Goal: Task Accomplishment & Management: Complete application form

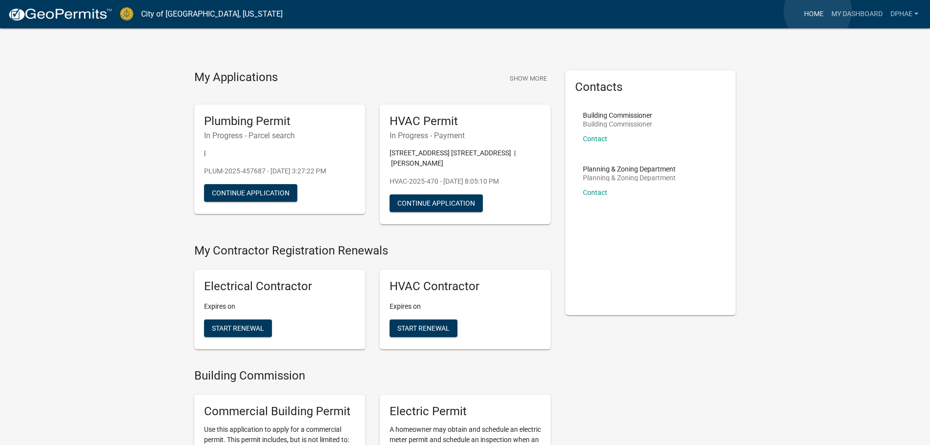
click at [817, 11] on link "Home" at bounding box center [813, 14] width 27 height 19
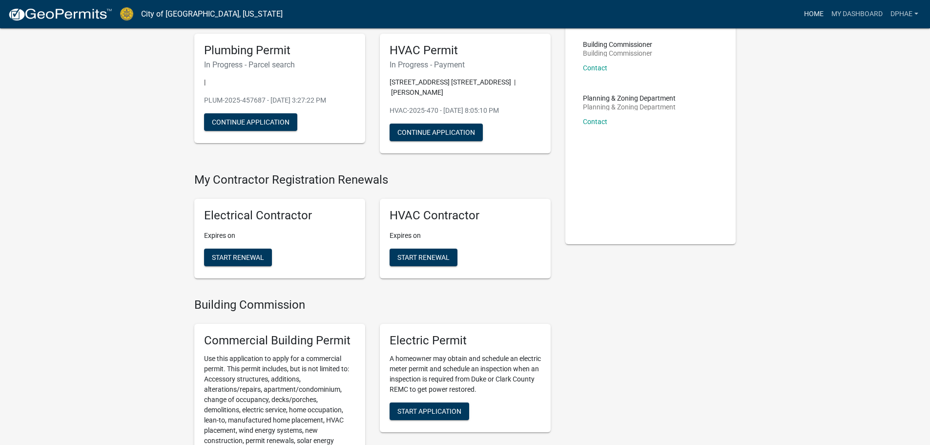
scroll to position [244, 0]
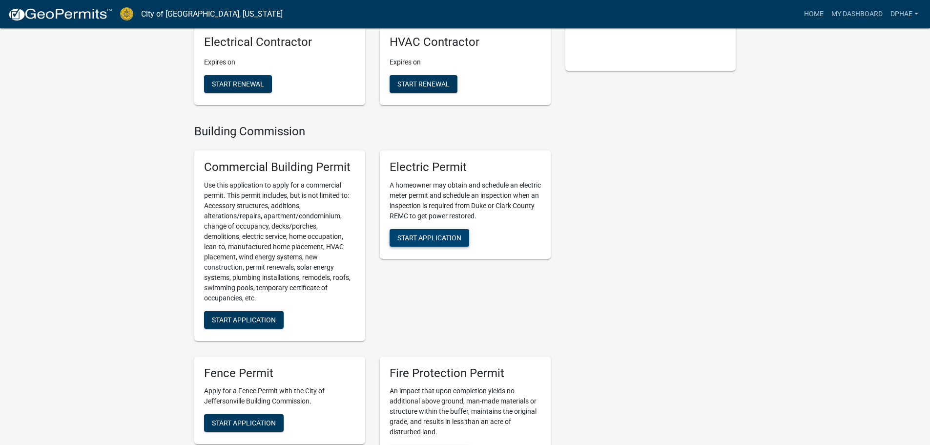
click at [422, 240] on span "Start Application" at bounding box center [429, 237] width 64 height 8
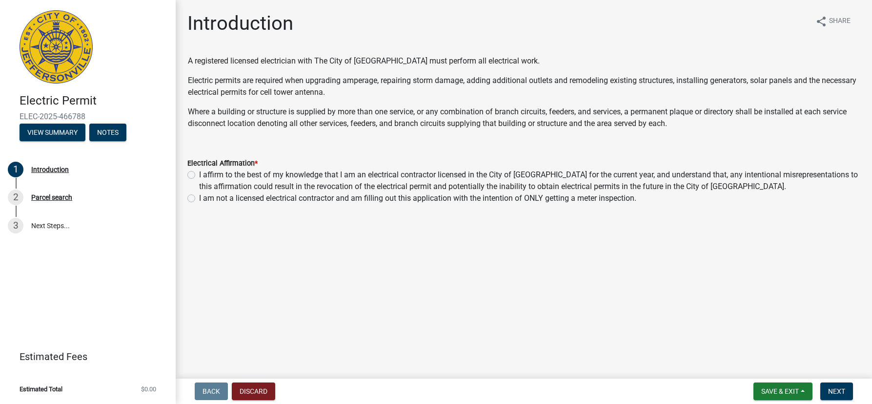
click at [199, 174] on label "I affirm to the best of my knowledge that I am an electrical contractor license…" at bounding box center [529, 180] width 661 height 23
click at [199, 174] on input "I affirm to the best of my knowledge that I am an electrical contractor license…" at bounding box center [202, 172] width 6 height 6
radio input "true"
click at [838, 391] on span "Next" at bounding box center [836, 391] width 17 height 8
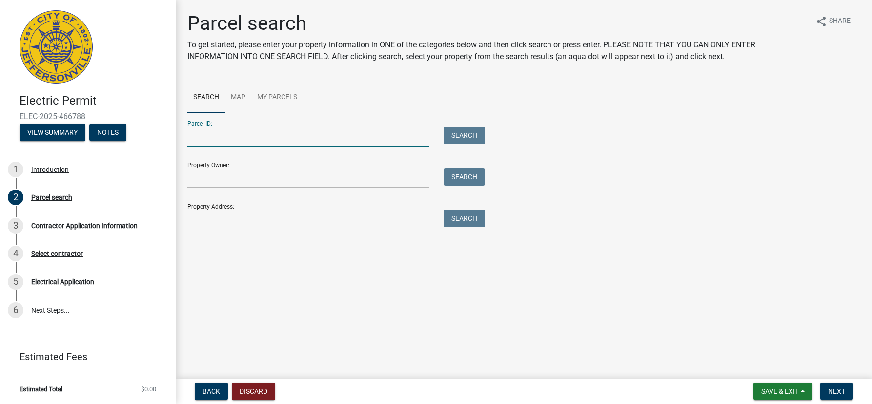
click at [204, 139] on input "Parcel ID:" at bounding box center [308, 136] width 242 height 20
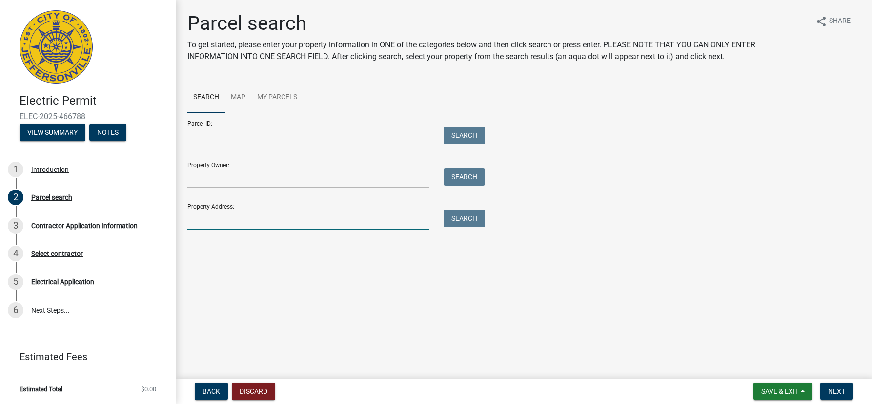
click at [208, 221] on input "Property Address:" at bounding box center [308, 219] width 242 height 20
click at [461, 227] on div "Search" at bounding box center [461, 219] width 51 height 20
click at [461, 224] on button "Search" at bounding box center [464, 218] width 41 height 18
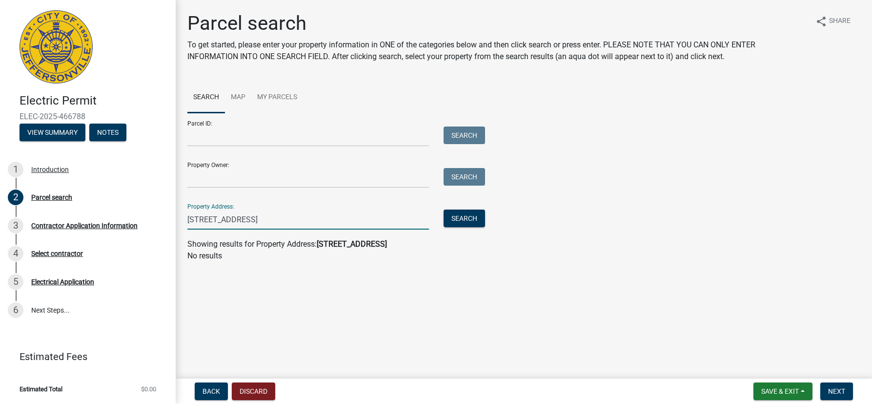
click at [271, 221] on input "[STREET_ADDRESS]" at bounding box center [308, 219] width 242 height 20
drag, startPoint x: 271, startPoint y: 221, endPoint x: 175, endPoint y: 221, distance: 96.1
click at [175, 221] on div "Electric Permit ELEC-2025-466788 View Summary Notes 1 Introduction 2 Parcel sea…" at bounding box center [436, 202] width 872 height 404
type input "[STREET_ADDRESS]"
click at [477, 217] on button "Search" at bounding box center [464, 218] width 41 height 18
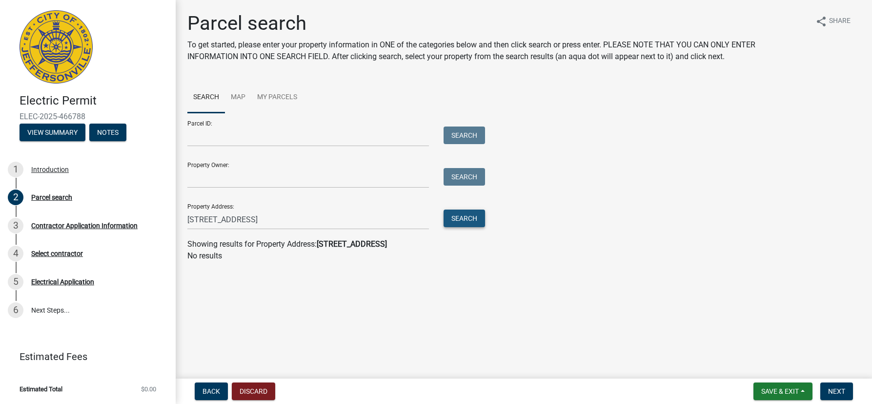
click at [477, 217] on button "Search" at bounding box center [464, 218] width 41 height 18
click at [193, 178] on input "Property Owner:" at bounding box center [308, 178] width 242 height 20
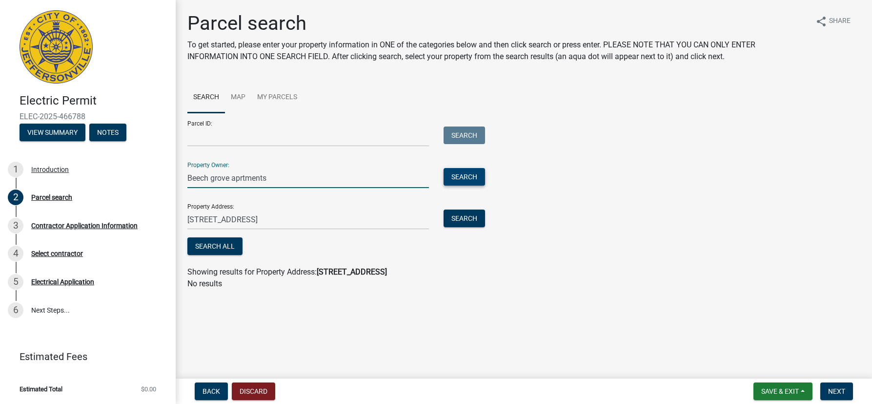
type input "Beech grove aprtments"
click at [450, 177] on button "Search" at bounding box center [464, 177] width 41 height 18
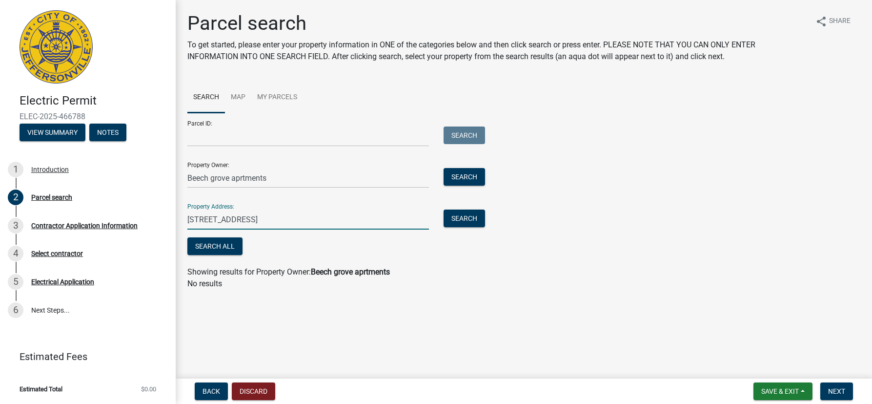
drag, startPoint x: 286, startPoint y: 222, endPoint x: 188, endPoint y: 210, distance: 99.2
click at [188, 210] on input "[STREET_ADDRESS]" at bounding box center [308, 219] width 242 height 20
click at [224, 238] on button "Search All" at bounding box center [214, 246] width 55 height 18
click at [833, 391] on span "Next" at bounding box center [836, 391] width 17 height 8
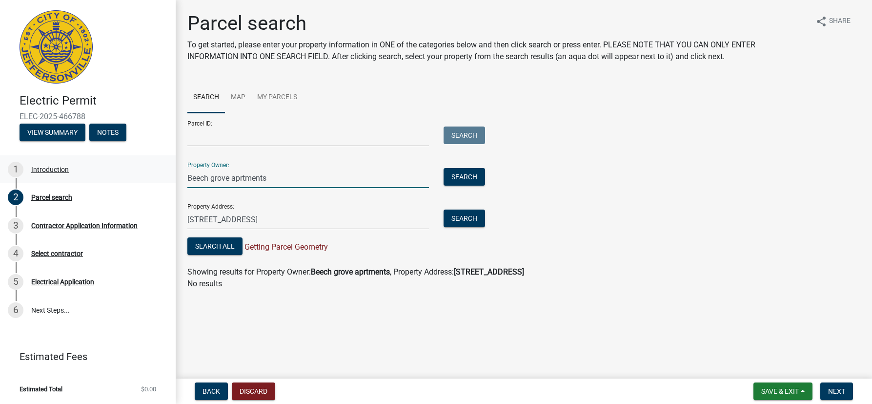
drag, startPoint x: 217, startPoint y: 174, endPoint x: 58, endPoint y: 171, distance: 158.6
click at [63, 171] on div "Electric Permit ELEC-2025-466788 View Summary Notes 1 Introduction 2 Parcel sea…" at bounding box center [436, 202] width 872 height 404
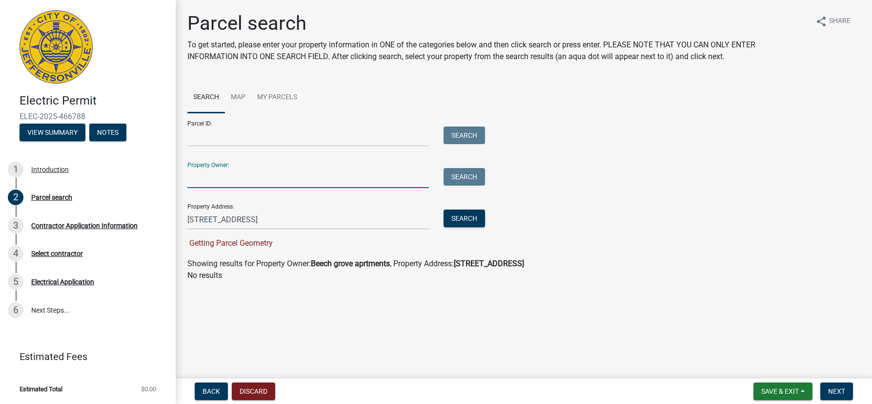
click at [473, 205] on div "Property Address: [STREET_ADDRESS] Search" at bounding box center [333, 213] width 293 height 34
click at [462, 221] on button "Search" at bounding box center [464, 218] width 41 height 18
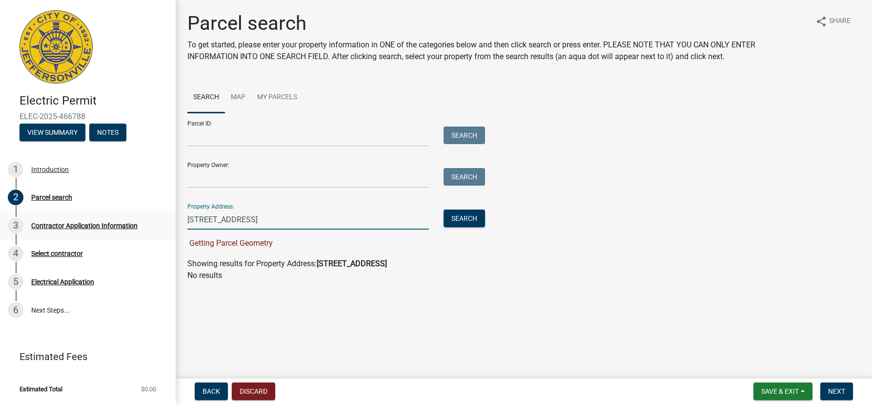
drag, startPoint x: 286, startPoint y: 220, endPoint x: 174, endPoint y: 224, distance: 112.8
click at [174, 224] on div "Electric Permit ELEC-2025-466788 View Summary Notes 1 Introduction 2 Parcel sea…" at bounding box center [436, 202] width 872 height 404
click at [474, 219] on button "Search" at bounding box center [464, 218] width 41 height 18
click at [203, 222] on input "[STREET_ADDRESS]" at bounding box center [308, 219] width 242 height 20
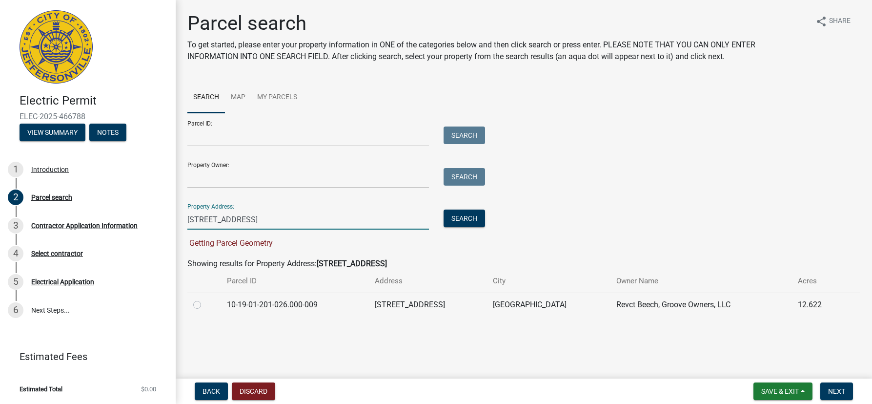
type input "[STREET_ADDRESS]"
click at [205, 299] on label at bounding box center [205, 299] width 0 height 0
click at [205, 304] on input "radio" at bounding box center [208, 302] width 6 height 6
radio input "true"
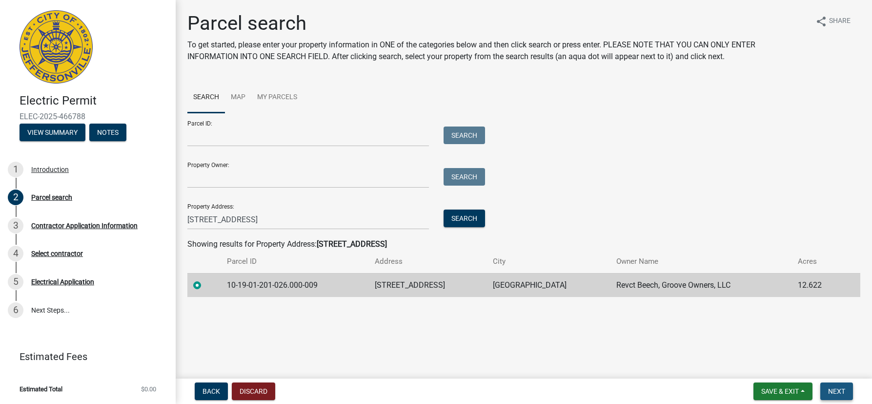
click at [841, 392] on span "Next" at bounding box center [836, 391] width 17 height 8
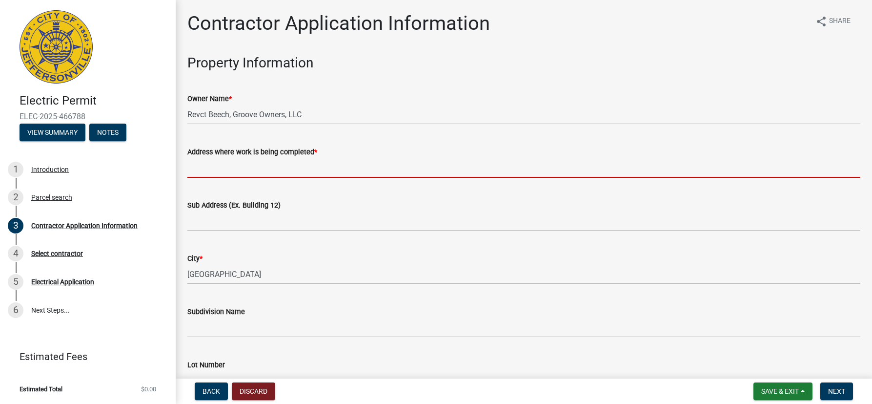
click at [214, 169] on input "Address where work is being completed *" at bounding box center [523, 168] width 673 height 20
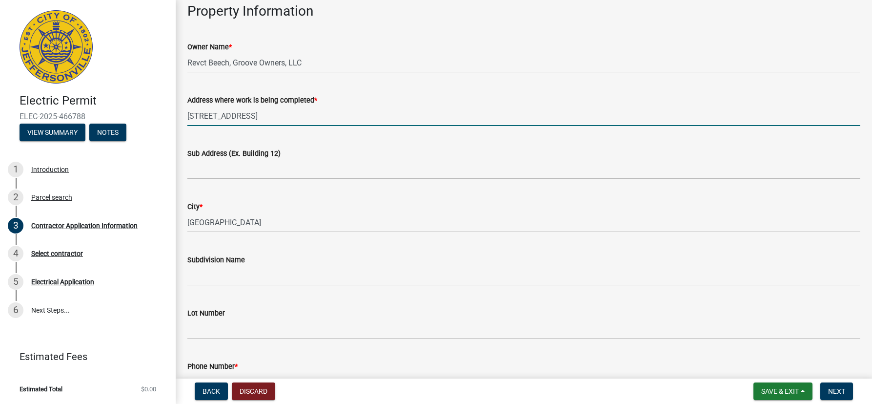
scroll to position [98, 0]
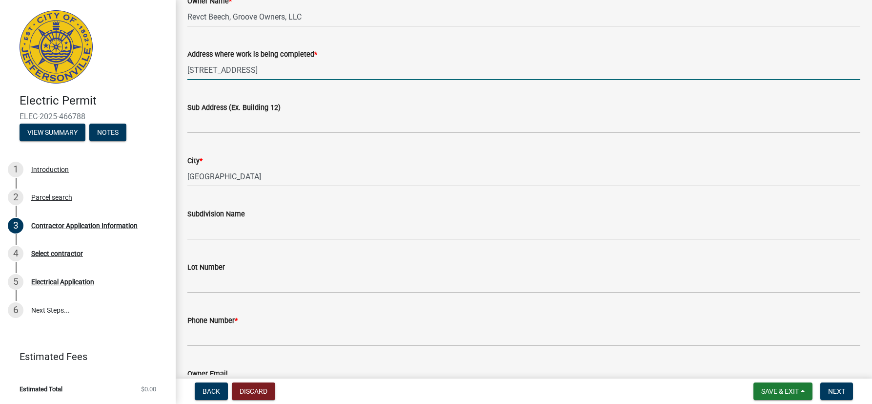
type input "[STREET_ADDRESS]"
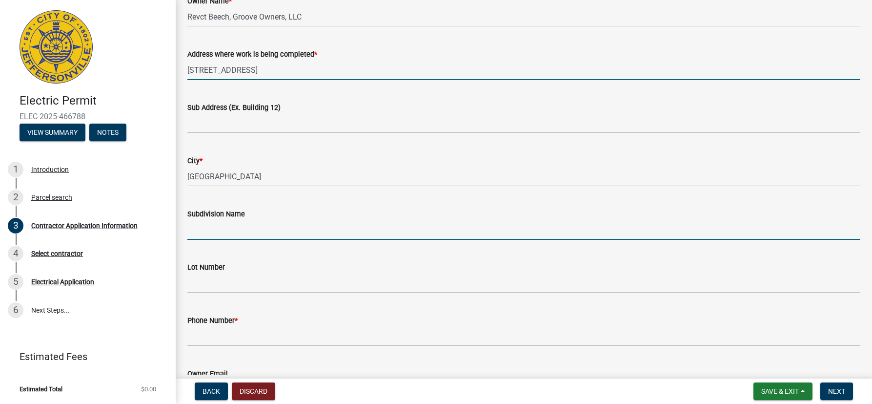
click at [208, 230] on input "Subdivision Name" at bounding box center [523, 230] width 673 height 20
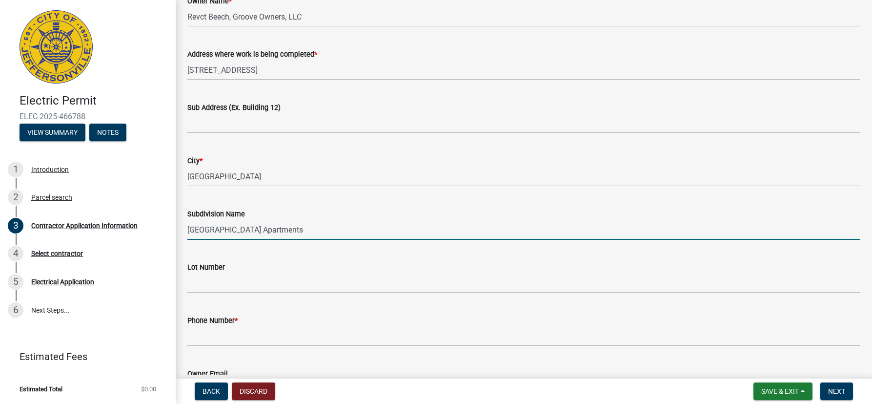
type input "[GEOGRAPHIC_DATA] Apartments"
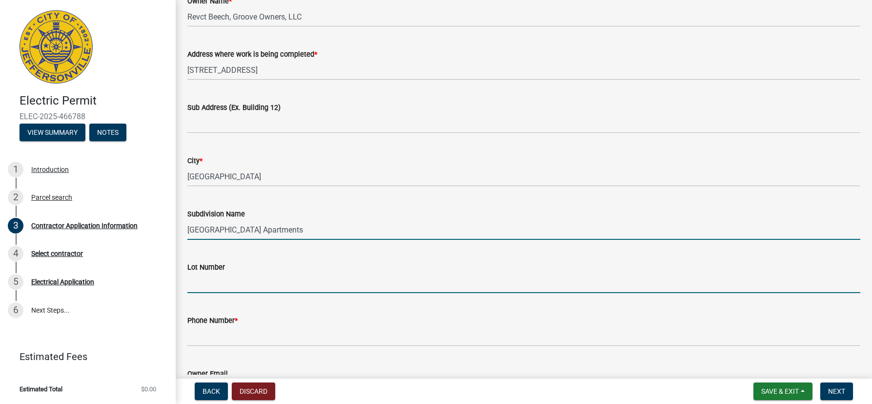
click at [212, 289] on input "Lot Number" at bounding box center [523, 283] width 673 height 20
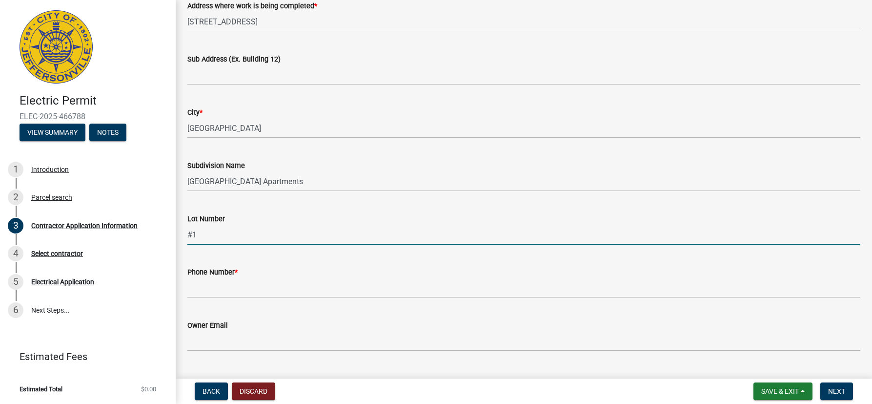
scroll to position [146, 0]
type input "#1"
click at [215, 298] on wm-data-entity-input "Phone Number *" at bounding box center [523, 278] width 673 height 53
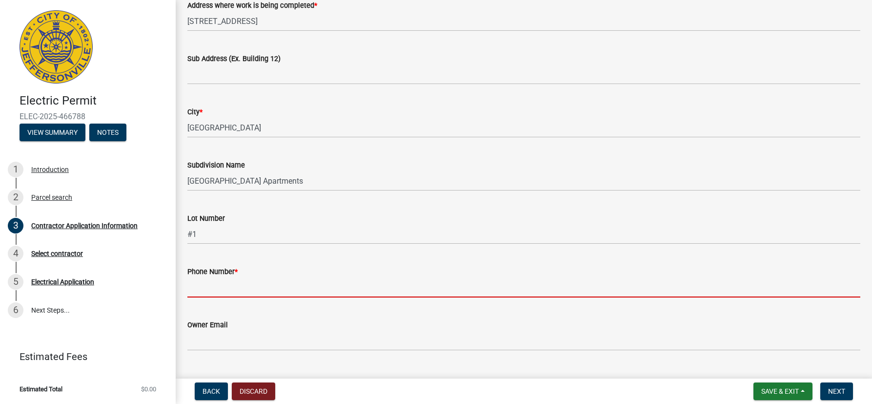
click at [214, 293] on input "Phone Number *" at bounding box center [523, 287] width 673 height 20
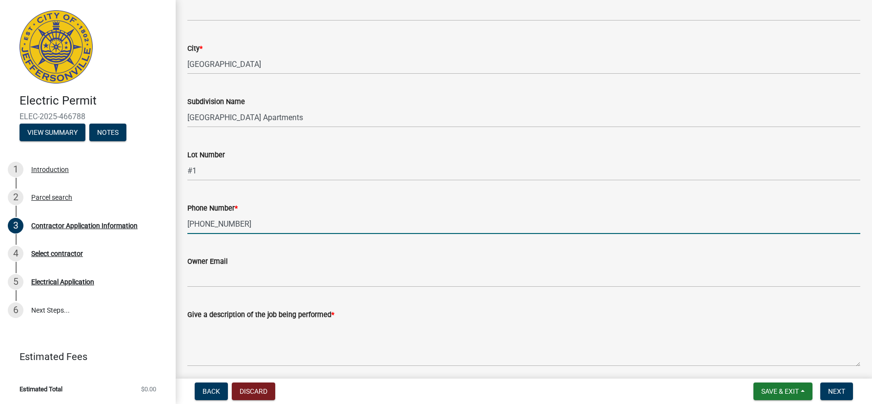
scroll to position [293, 0]
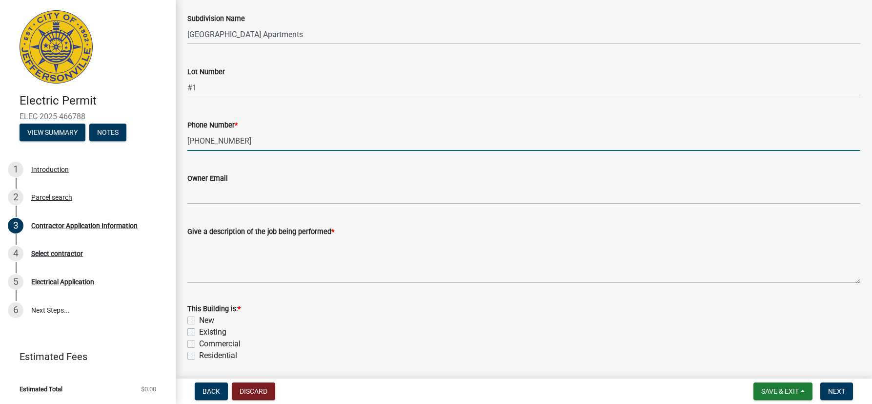
type input "[PHONE_NUMBER]"
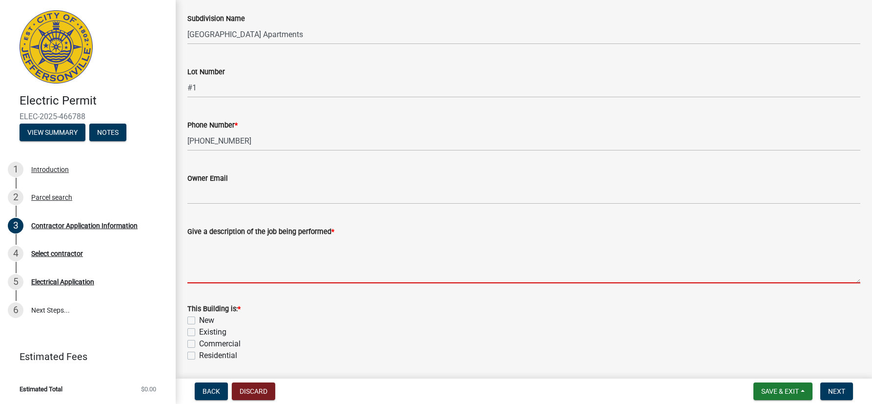
click at [235, 272] on textarea "Give a description of the job being performed *" at bounding box center [523, 260] width 673 height 46
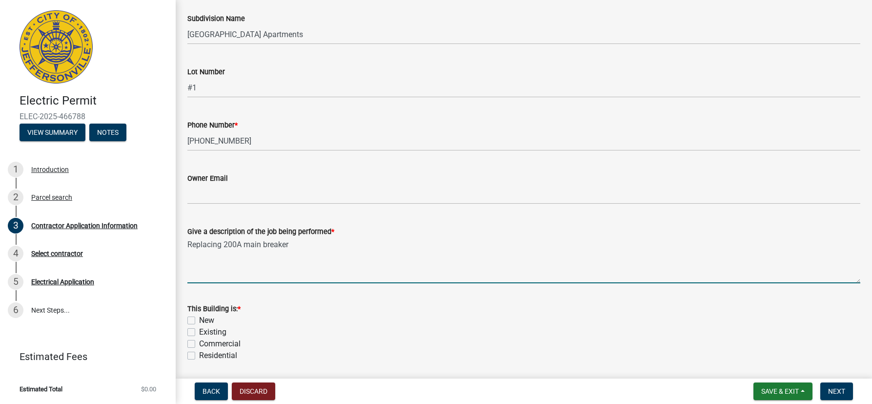
scroll to position [342, 0]
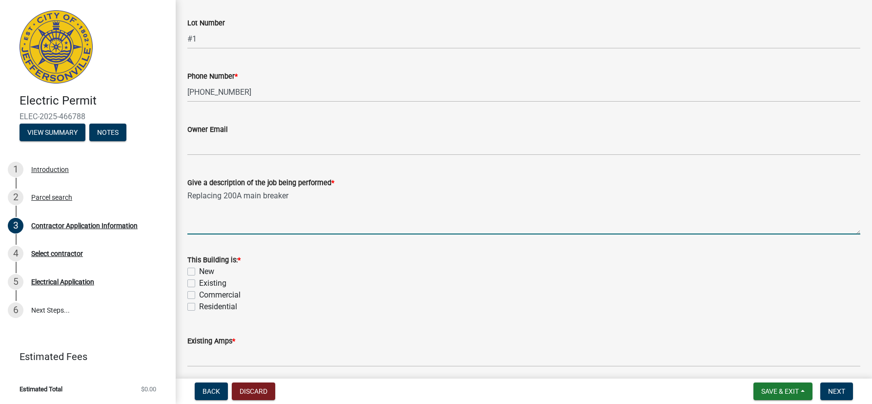
type textarea "Replacing 200A main breaker"
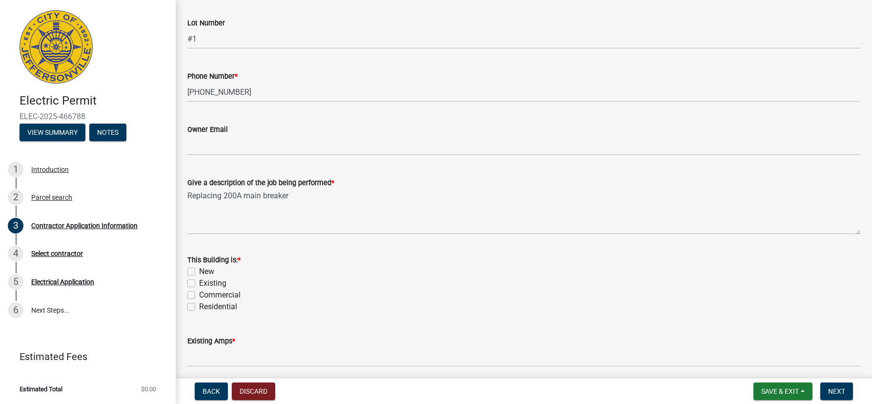
click at [199, 283] on label "Existing" at bounding box center [212, 283] width 27 height 12
click at [199, 283] on input "Existing" at bounding box center [202, 280] width 6 height 6
checkbox input "true"
checkbox input "false"
checkbox input "true"
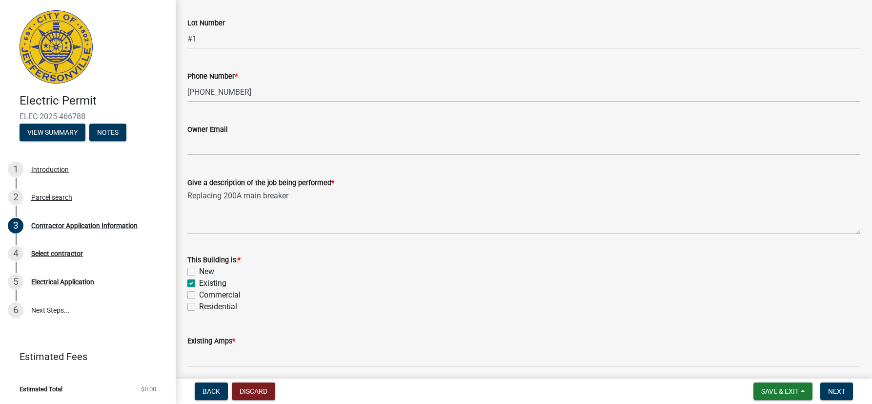
checkbox input "false"
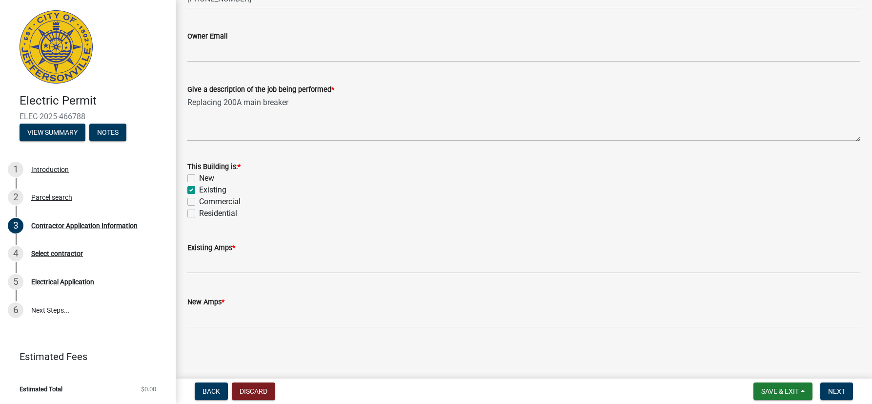
click at [199, 211] on label "Residential" at bounding box center [218, 213] width 38 height 12
click at [199, 211] on input "Residential" at bounding box center [202, 210] width 6 height 6
checkbox input "true"
checkbox input "false"
checkbox input "true"
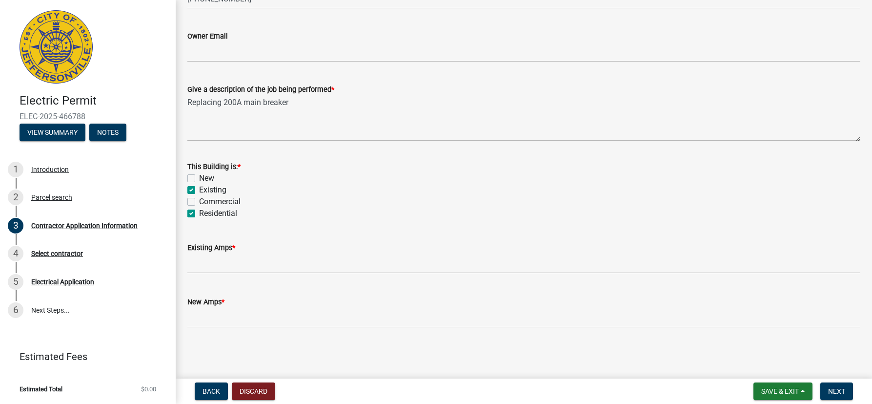
checkbox input "false"
click at [199, 211] on label "Residential" at bounding box center [218, 213] width 38 height 12
click at [199, 211] on input "Residential" at bounding box center [202, 210] width 6 height 6
checkbox input "false"
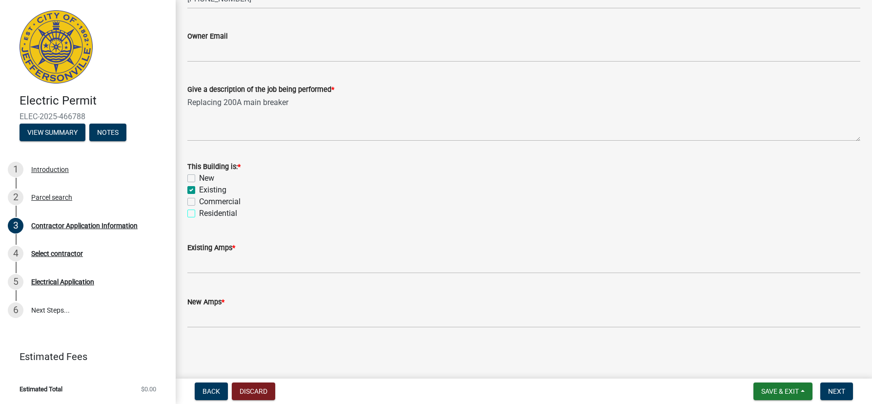
checkbox input "true"
checkbox input "false"
click at [194, 197] on div "Commercial" at bounding box center [523, 202] width 673 height 12
click at [199, 199] on label "Commercial" at bounding box center [219, 202] width 41 height 12
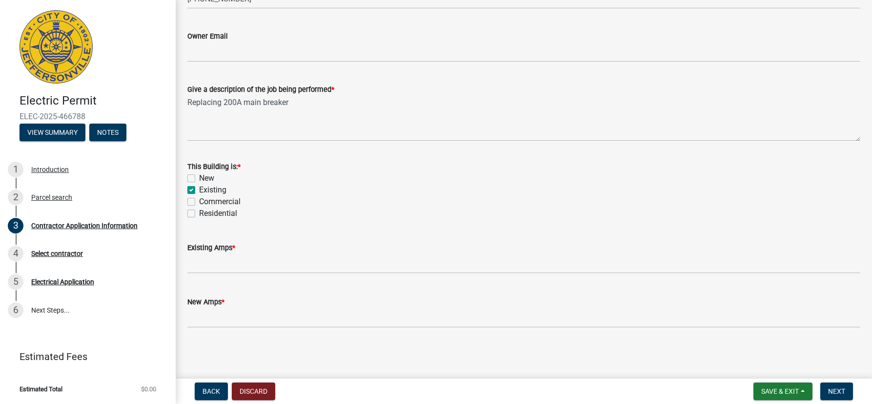
click at [199, 199] on input "Commercial" at bounding box center [202, 199] width 6 height 6
checkbox input "true"
checkbox input "false"
checkbox input "true"
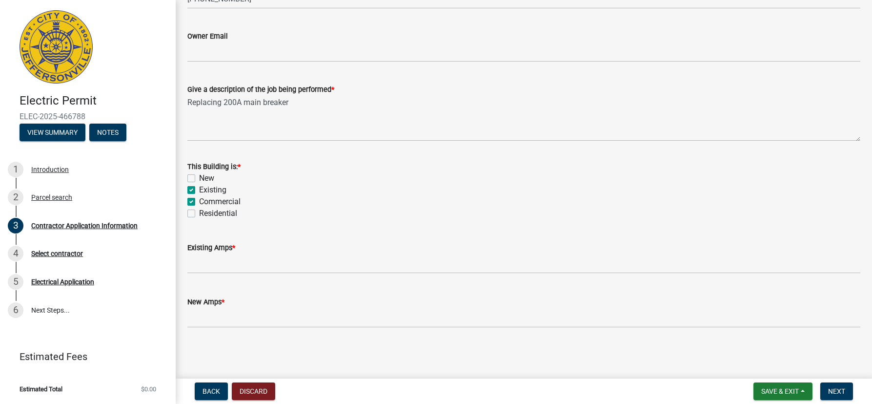
checkbox input "false"
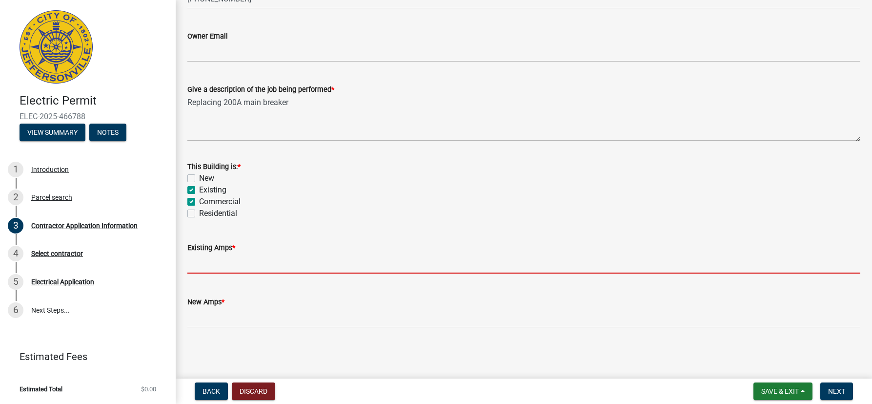
click at [216, 263] on input "text" at bounding box center [523, 263] width 673 height 20
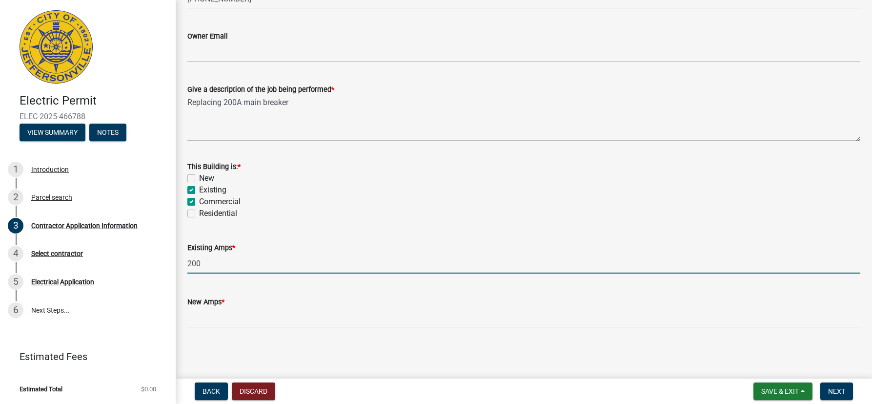
type input "200"
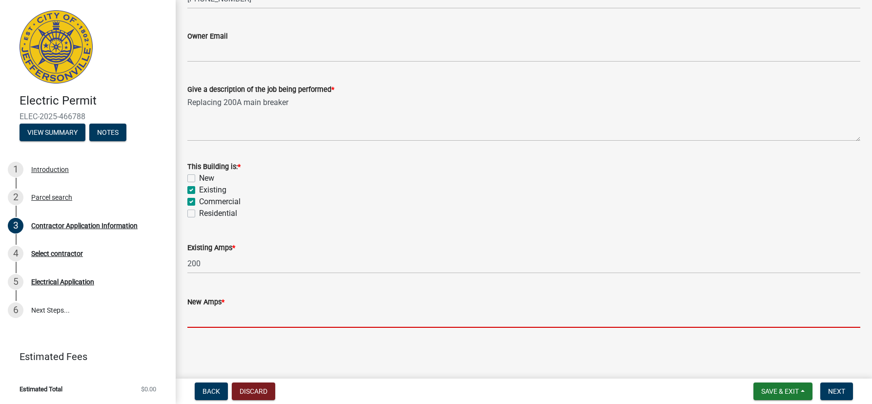
click at [225, 313] on input "text" at bounding box center [523, 317] width 673 height 20
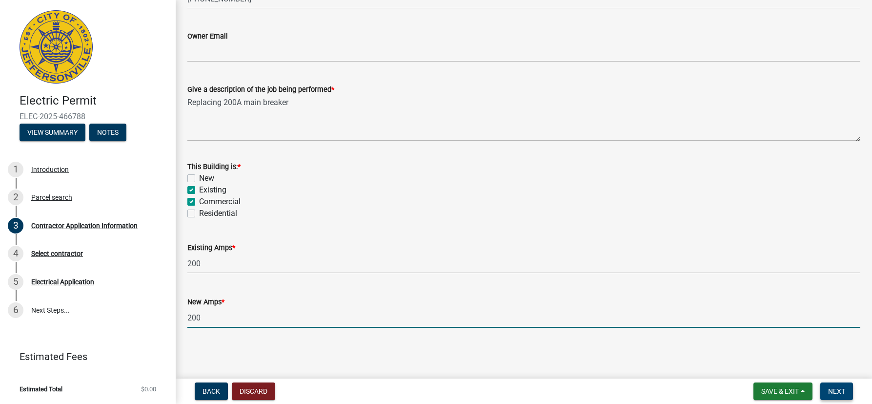
type input "200"
click at [831, 388] on span "Next" at bounding box center [836, 391] width 17 height 8
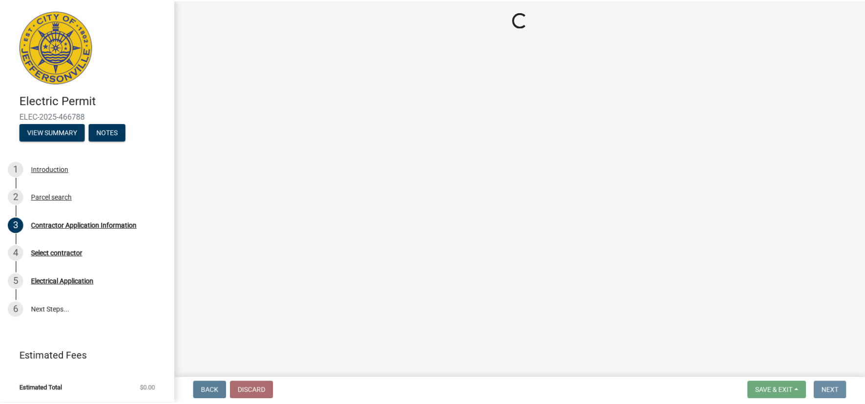
scroll to position [0, 0]
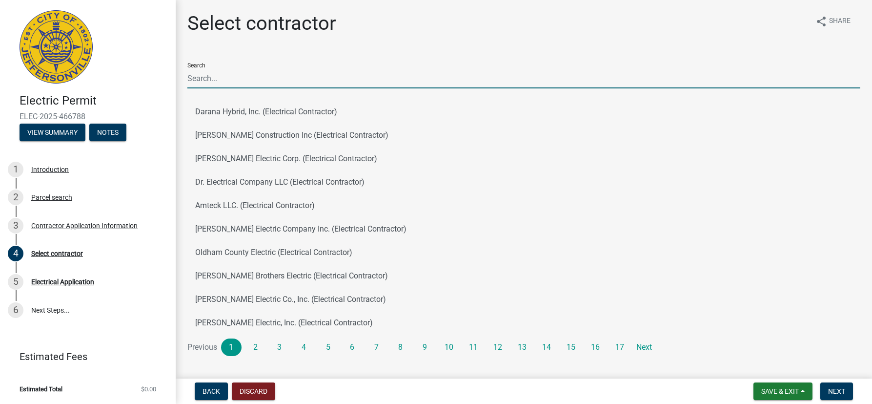
click at [217, 81] on input "Search" at bounding box center [523, 78] width 673 height 20
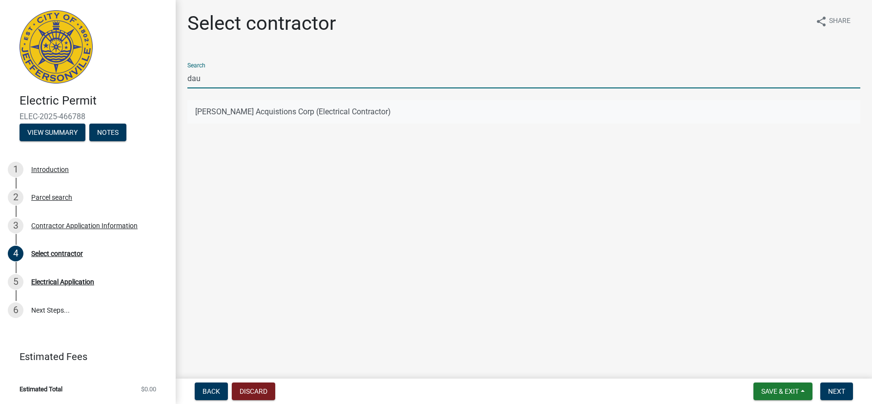
type input "dau"
click at [230, 109] on button "[PERSON_NAME] Acquistions Corp (Electrical Contractor)" at bounding box center [523, 111] width 673 height 23
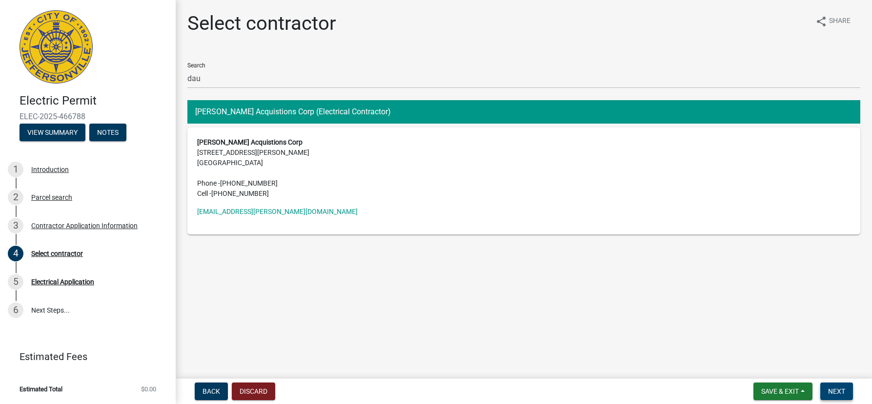
click at [839, 392] on span "Next" at bounding box center [836, 391] width 17 height 8
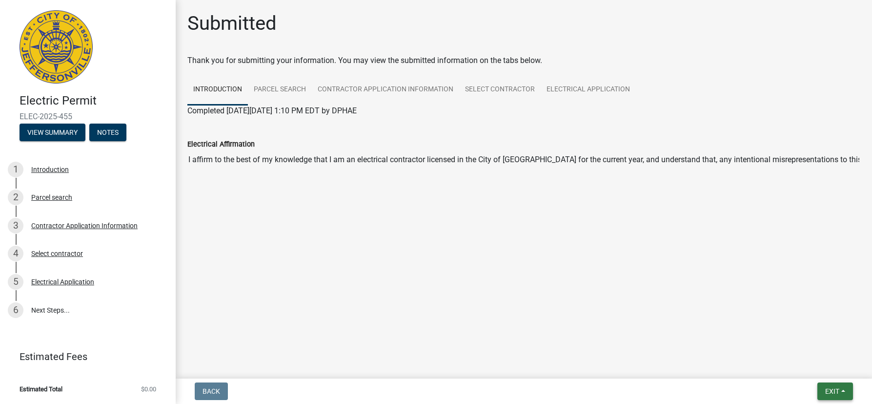
click at [837, 389] on span "Exit" at bounding box center [832, 391] width 14 height 8
drag, startPoint x: 452, startPoint y: 311, endPoint x: 445, endPoint y: 310, distance: 7.5
click at [452, 311] on main "Submitted Thank you for submitting your information. You may view the submitted…" at bounding box center [524, 187] width 696 height 374
click at [834, 392] on span "Exit" at bounding box center [832, 391] width 14 height 8
click at [802, 343] on button "Save" at bounding box center [814, 341] width 78 height 23
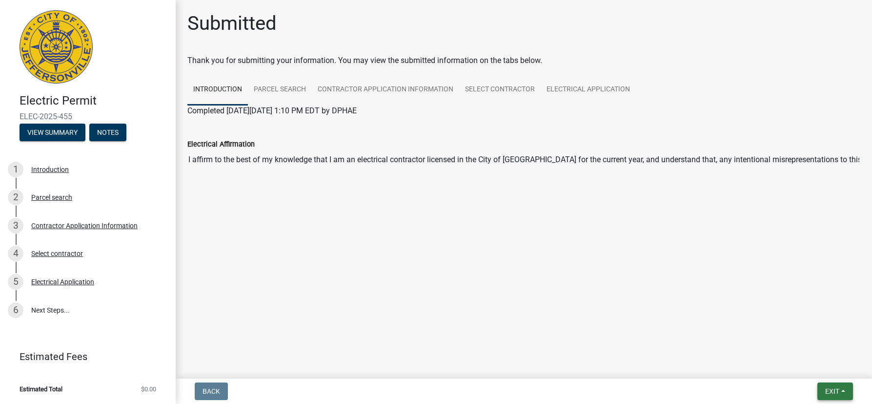
click at [836, 388] on span "Exit" at bounding box center [832, 391] width 14 height 8
click at [808, 371] on button "Save & Exit" at bounding box center [814, 365] width 78 height 23
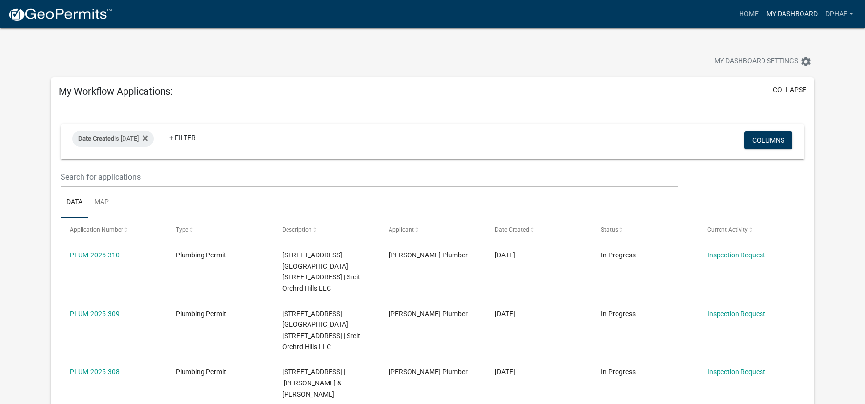
click at [779, 17] on link "My Dashboard" at bounding box center [791, 14] width 59 height 19
click at [802, 12] on link "My Dashboard" at bounding box center [791, 14] width 59 height 19
click at [746, 14] on link "Home" at bounding box center [748, 14] width 27 height 19
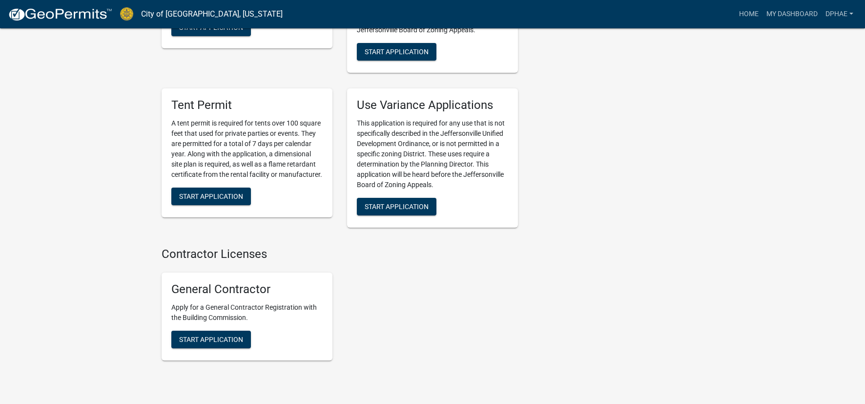
scroll to position [2166, 0]
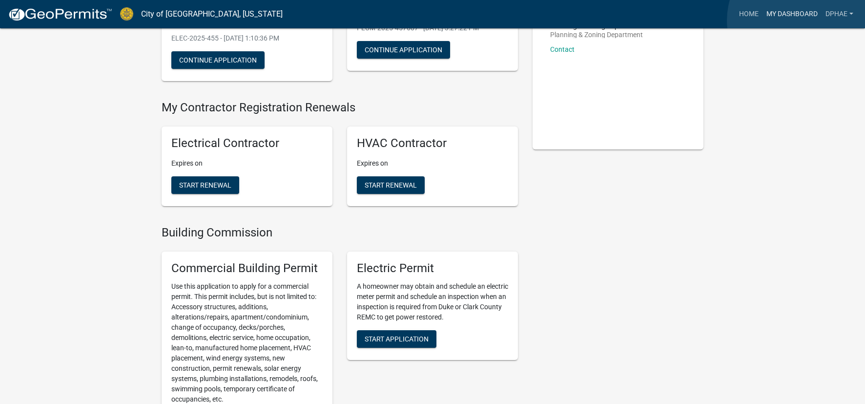
click at [800, 20] on link "My Dashboard" at bounding box center [791, 14] width 59 height 19
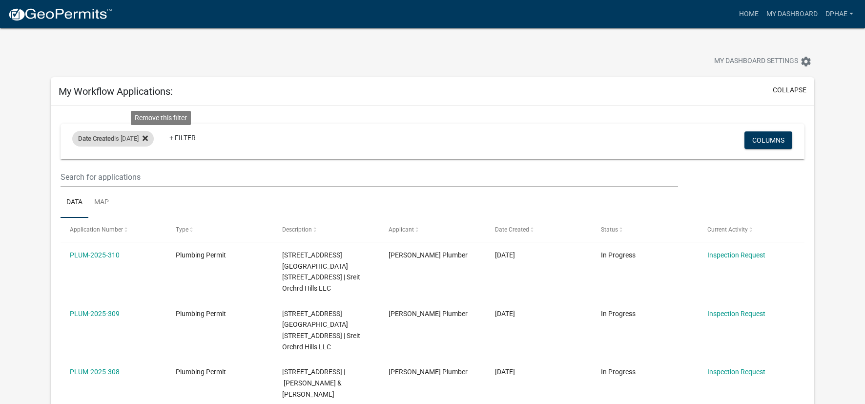
click at [148, 139] on icon at bounding box center [145, 138] width 5 height 8
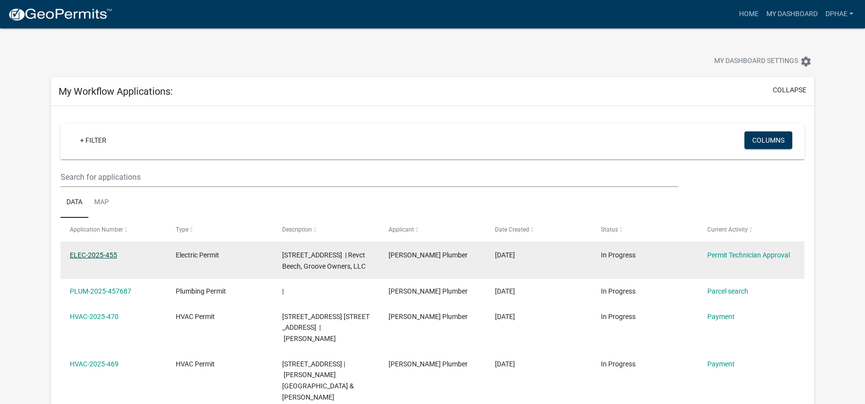
click at [93, 254] on link "ELEC-2025-455" at bounding box center [93, 255] width 47 height 8
click at [740, 258] on link "Permit Technician Approval" at bounding box center [748, 255] width 82 height 8
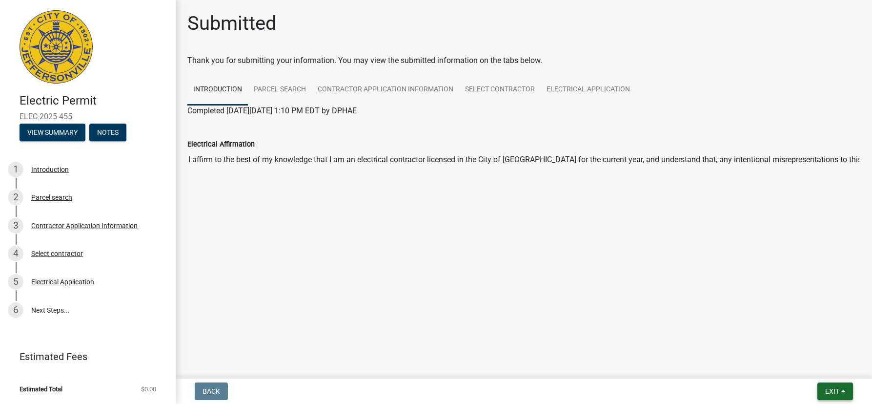
click at [830, 385] on button "Exit" at bounding box center [835, 391] width 36 height 18
click at [812, 366] on button "Save & Exit" at bounding box center [814, 365] width 78 height 23
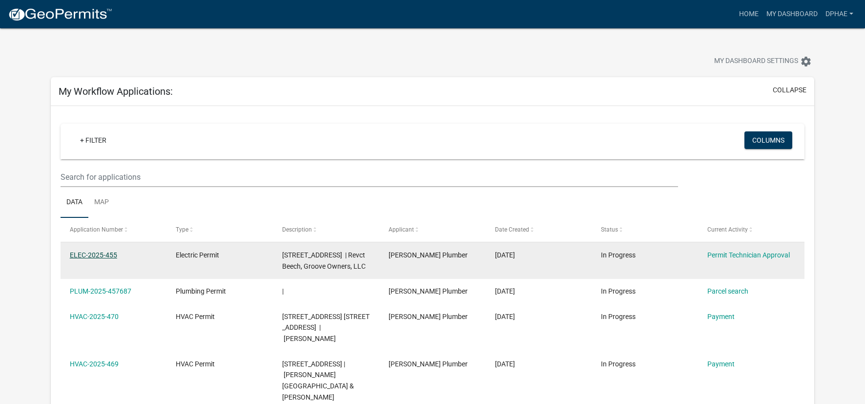
click at [106, 257] on link "ELEC-2025-455" at bounding box center [93, 255] width 47 height 8
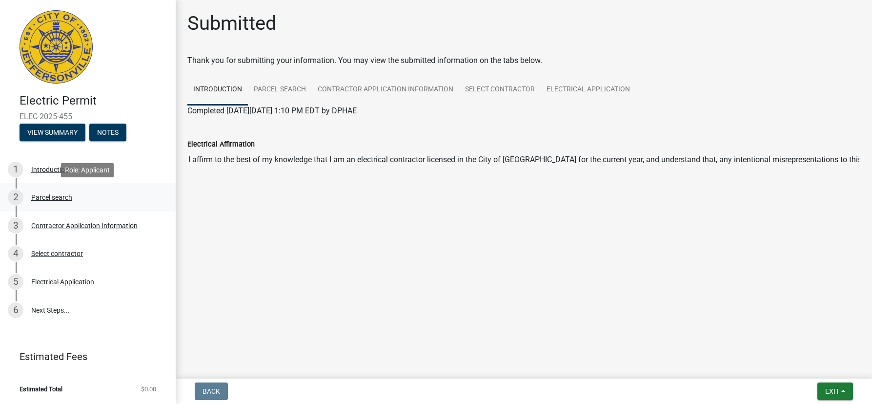
click at [66, 195] on div "Parcel search" at bounding box center [51, 197] width 41 height 7
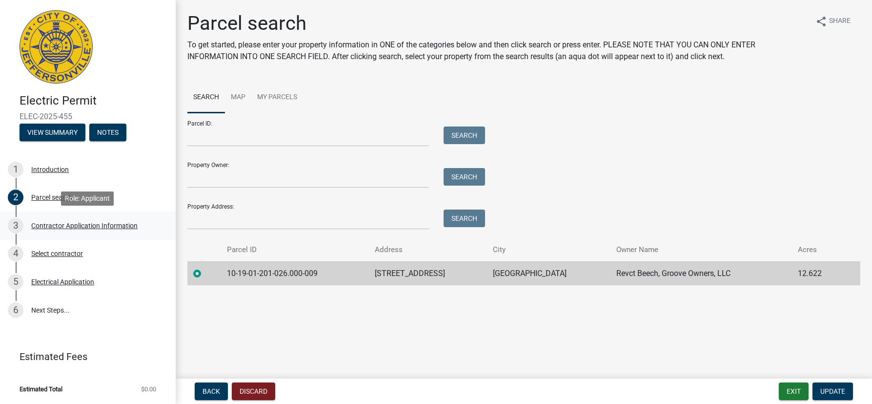
click at [98, 227] on div "Contractor Application Information" at bounding box center [84, 225] width 106 height 7
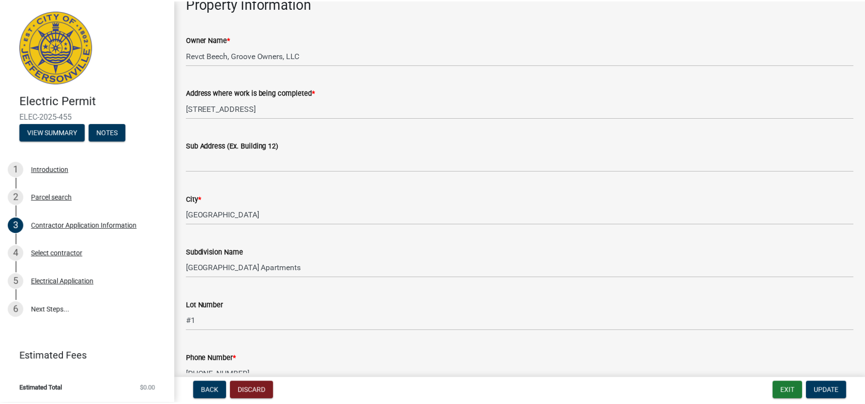
scroll to position [146, 0]
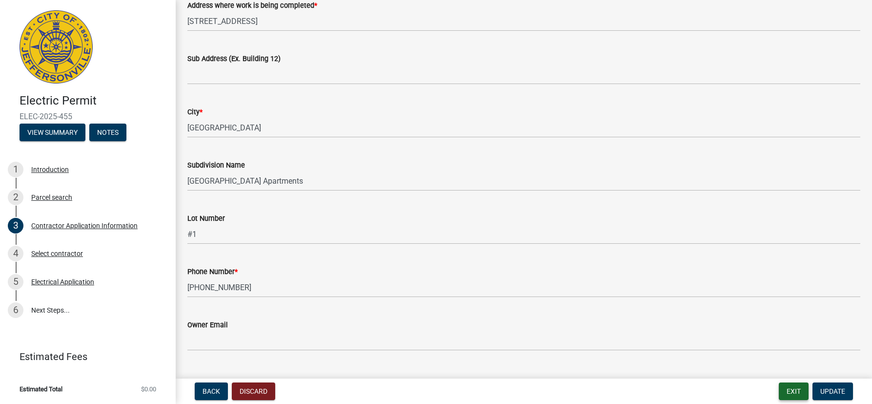
click at [797, 389] on button "Exit" at bounding box center [794, 391] width 30 height 18
